Goal: Navigation & Orientation: Find specific page/section

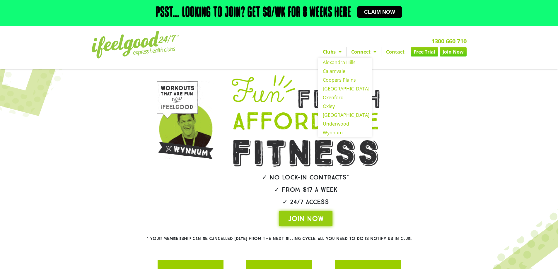
click at [336, 55] on span "Menu" at bounding box center [339, 52] width 6 height 11
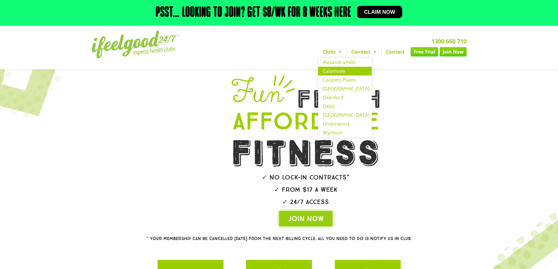
click at [333, 74] on link "Calamvale" at bounding box center [345, 71] width 54 height 9
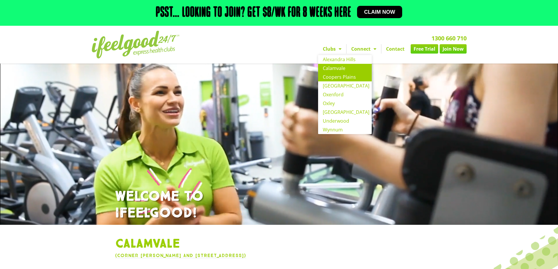
click at [344, 77] on link "Coopers Plains" at bounding box center [345, 77] width 54 height 9
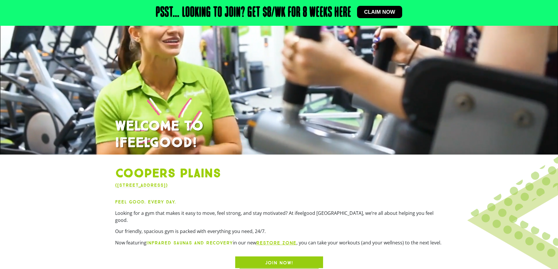
scroll to position [59, 0]
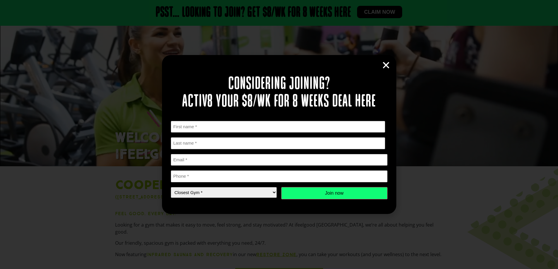
drag, startPoint x: 392, startPoint y: 68, endPoint x: 384, endPoint y: 65, distance: 9.0
click at [392, 68] on div "Considering joining? Activ8 your $8/wk for 8 weeks deal here " * " indicates re…" at bounding box center [279, 134] width 234 height 159
click at [384, 65] on icon "Close" at bounding box center [386, 65] width 9 height 9
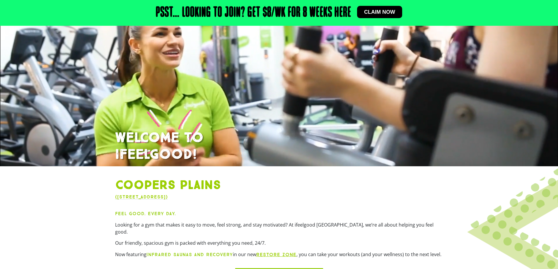
drag, startPoint x: 106, startPoint y: 197, endPoint x: 259, endPoint y: 197, distance: 153.0
click at [259, 197] on section "Coopers Plains (135 Orange Grove Road, Coopers Plains QLD 4108) Feel Good. Ever…" at bounding box center [279, 229] width 558 height 108
drag, startPoint x: 234, startPoint y: 202, endPoint x: 226, endPoint y: 197, distance: 9.3
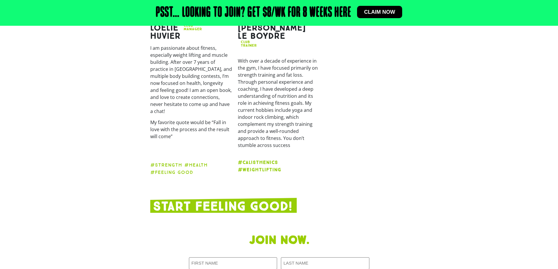
scroll to position [0, 0]
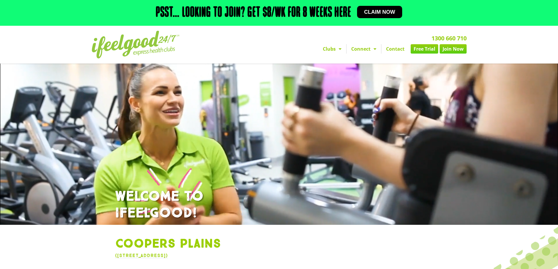
click at [330, 52] on link "Clubs" at bounding box center [332, 48] width 28 height 9
click at [333, 52] on link "Clubs" at bounding box center [332, 48] width 28 height 9
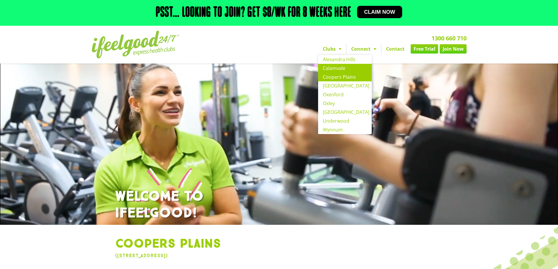
click at [333, 69] on link "Calamvale" at bounding box center [345, 68] width 54 height 9
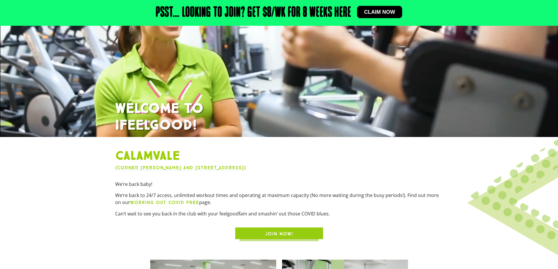
drag, startPoint x: 288, startPoint y: 166, endPoint x: 265, endPoint y: 168, distance: 23.0
click at [275, 169] on div "Calamvale (Corner Compton and Beaudesert Rd, Calamvale QLD 4116) We’re back bab…" at bounding box center [279, 194] width 334 height 96
